Goal: Book appointment/travel/reservation

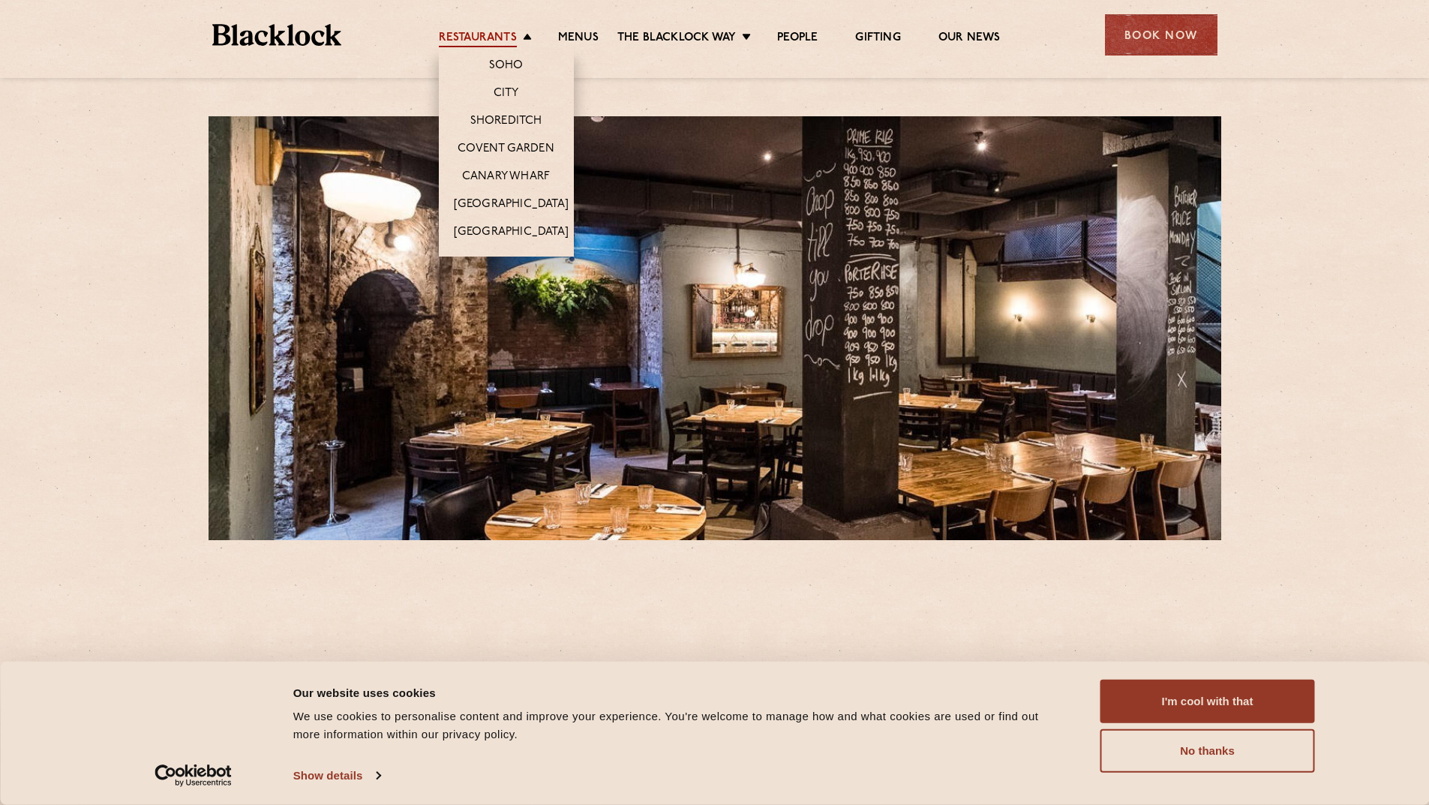
click at [511, 39] on link "Restaurants" at bounding box center [478, 39] width 78 height 17
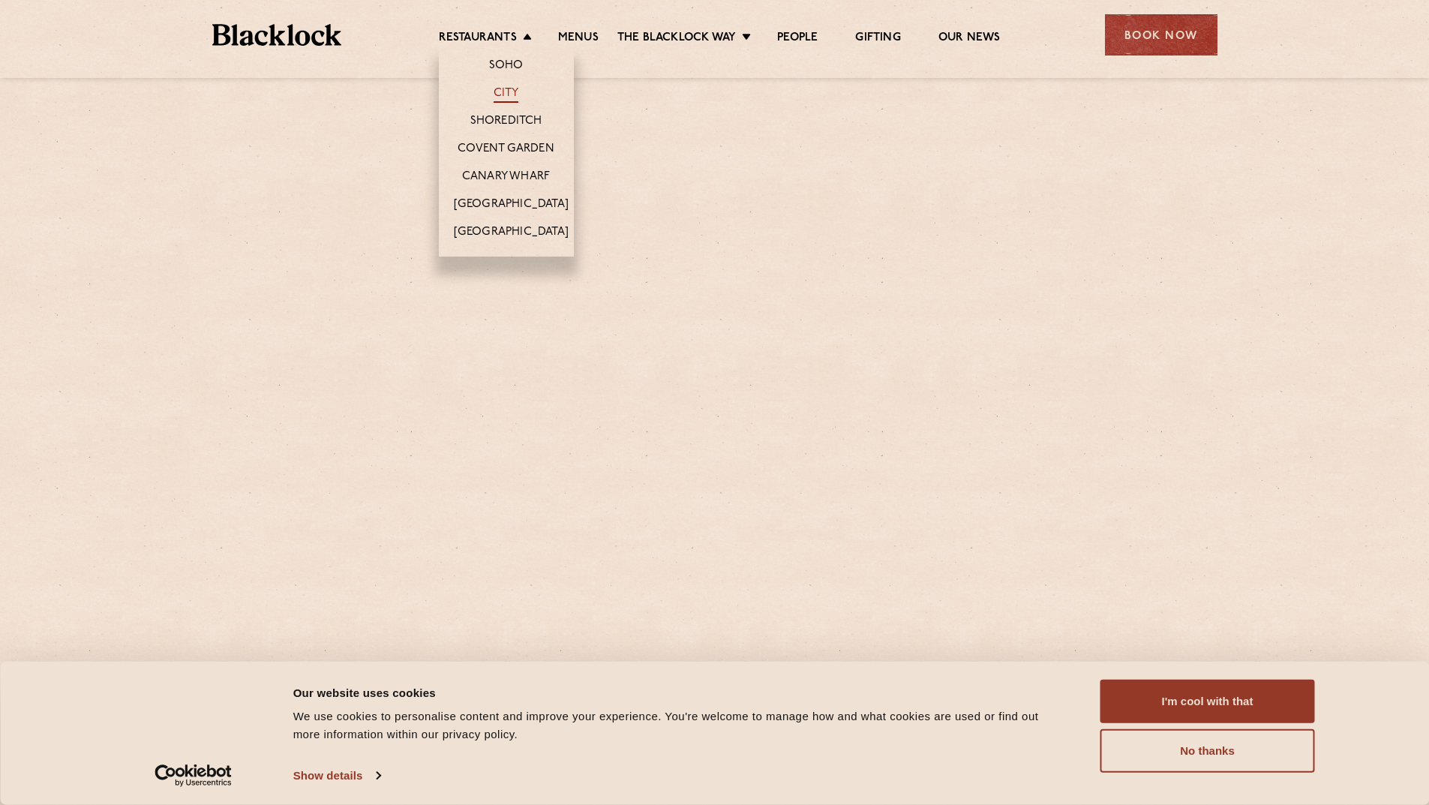
click at [514, 92] on link "City" at bounding box center [507, 94] width 26 height 17
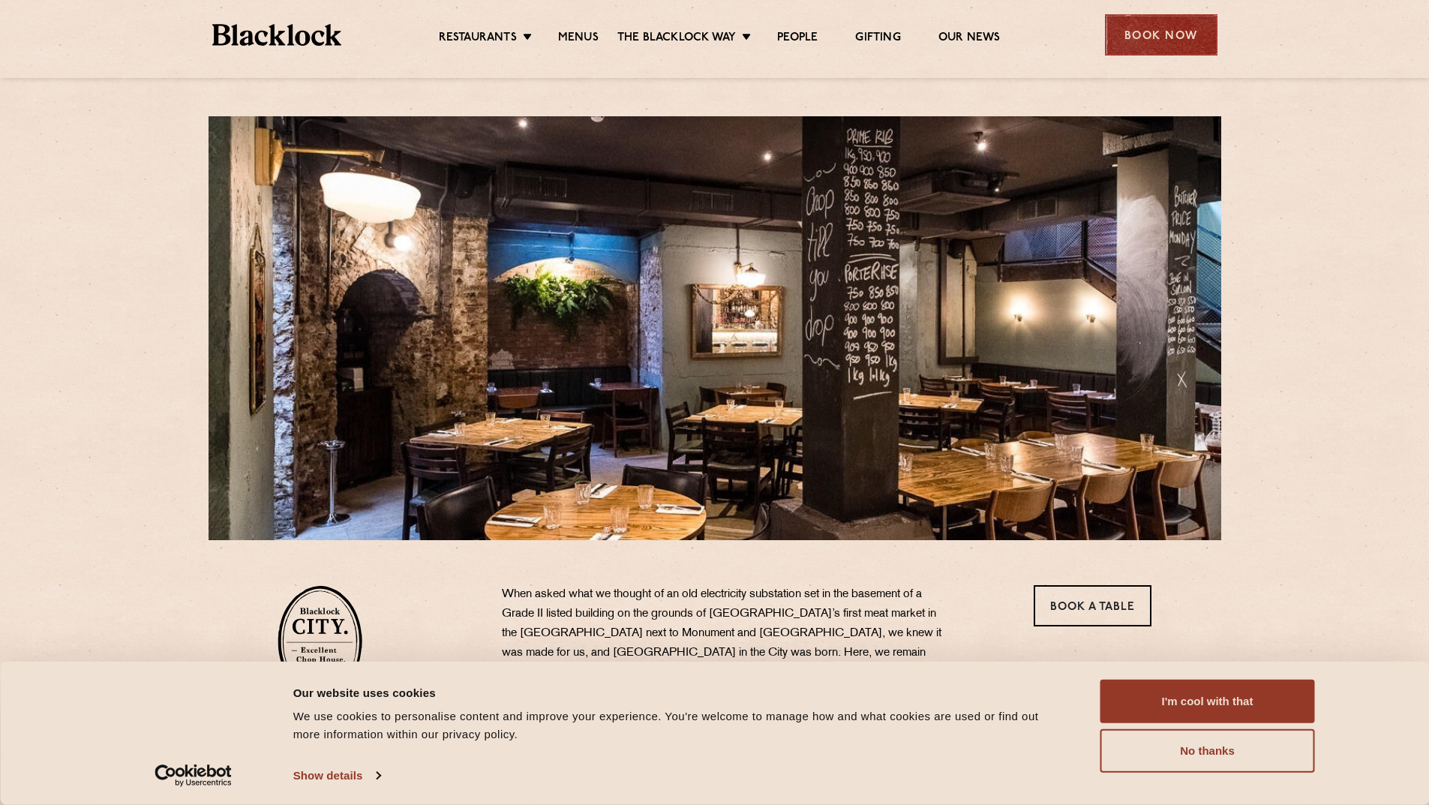
click at [1186, 38] on div "Book Now" at bounding box center [1161, 34] width 113 height 41
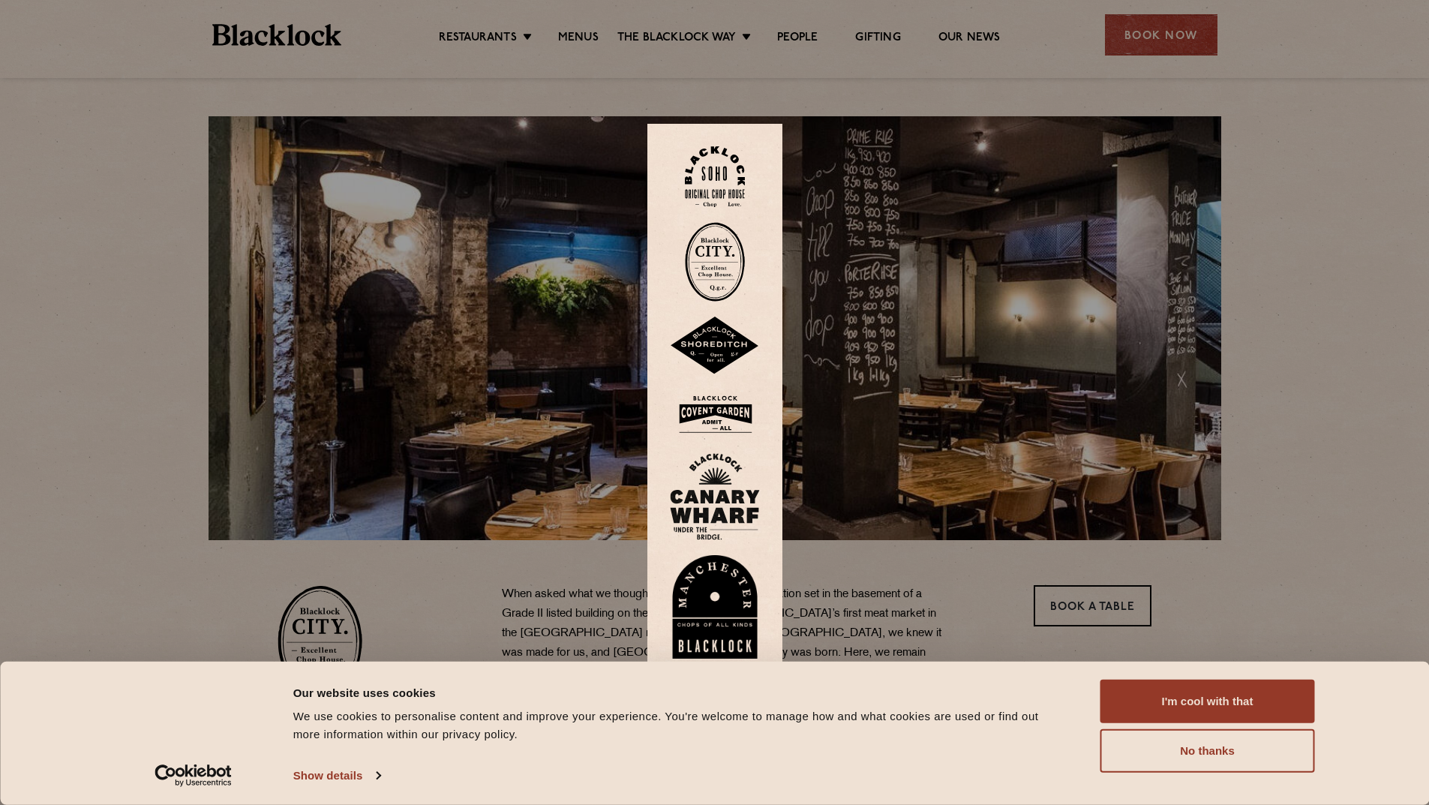
click at [735, 255] on img at bounding box center [715, 262] width 60 height 80
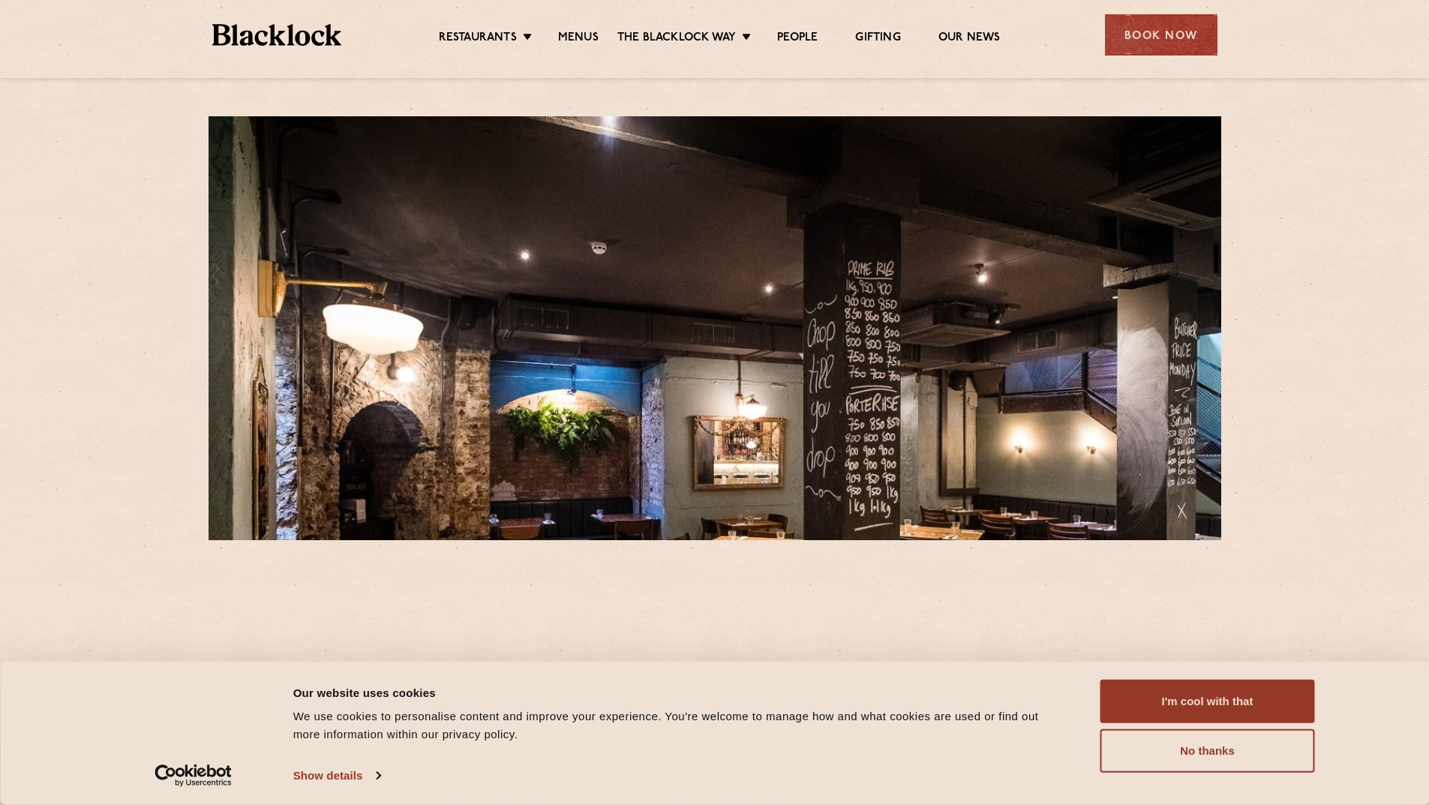
scroll to position [375, 0]
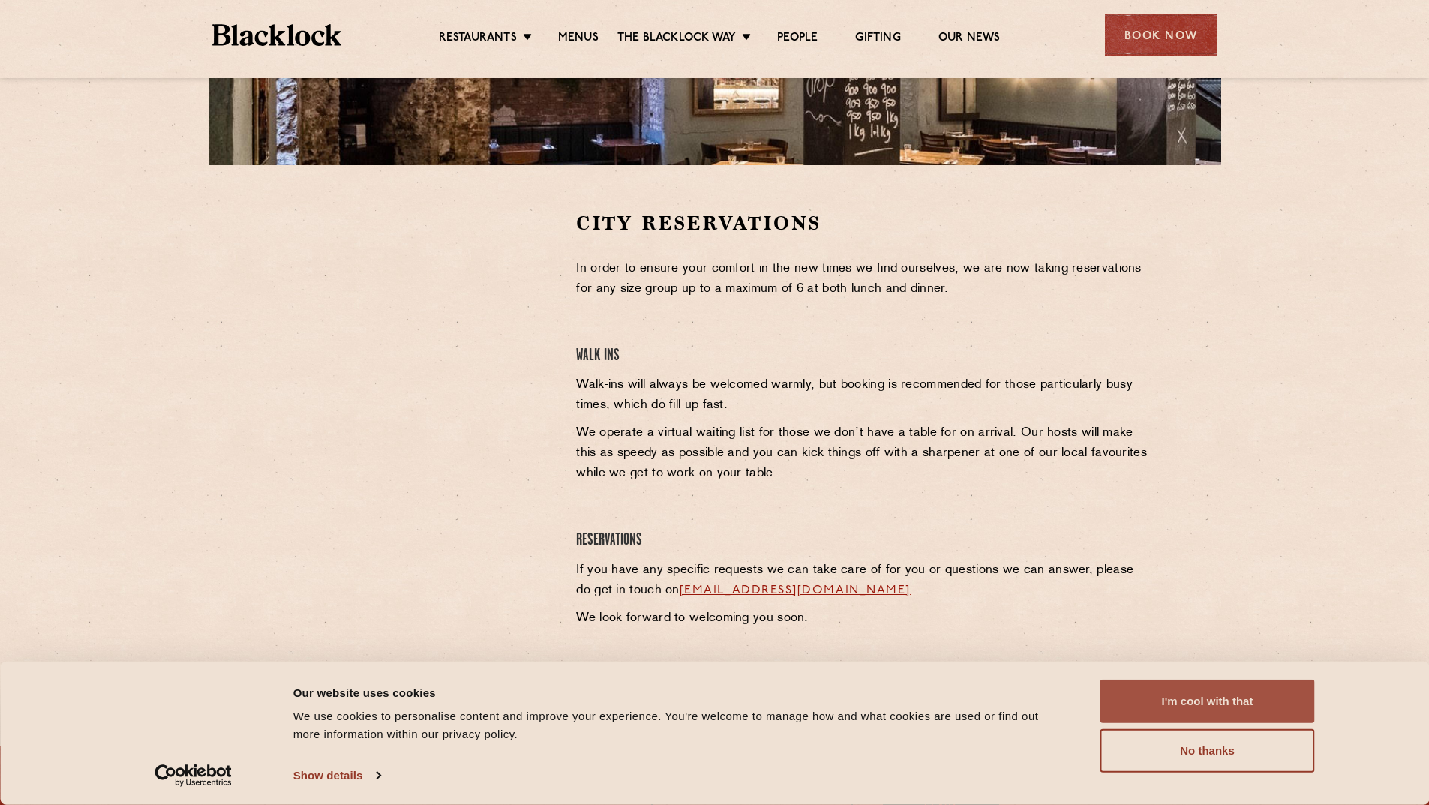
click at [1206, 709] on button "I'm cool with that" at bounding box center [1208, 702] width 215 height 44
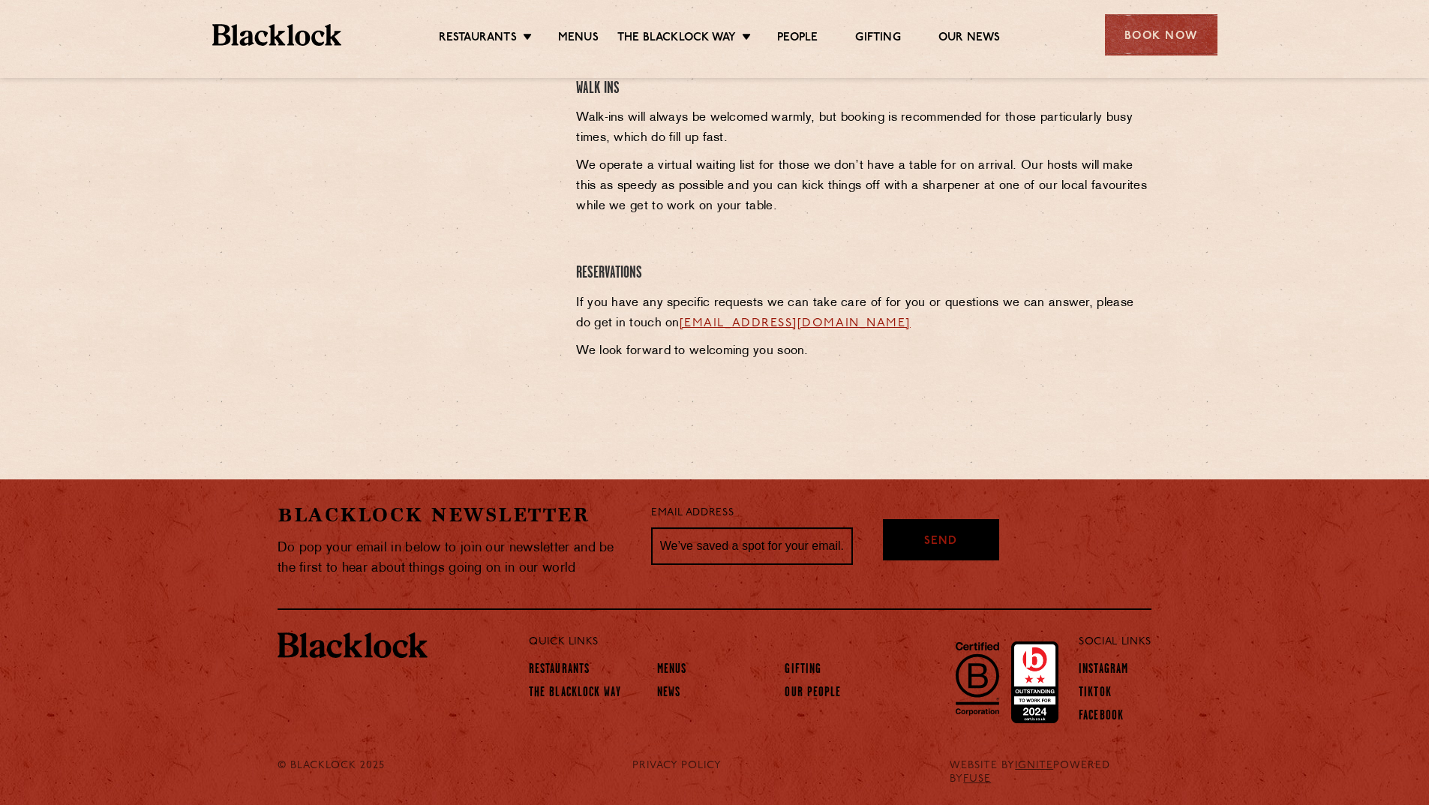
scroll to position [192, 0]
